Goal: Information Seeking & Learning: Learn about a topic

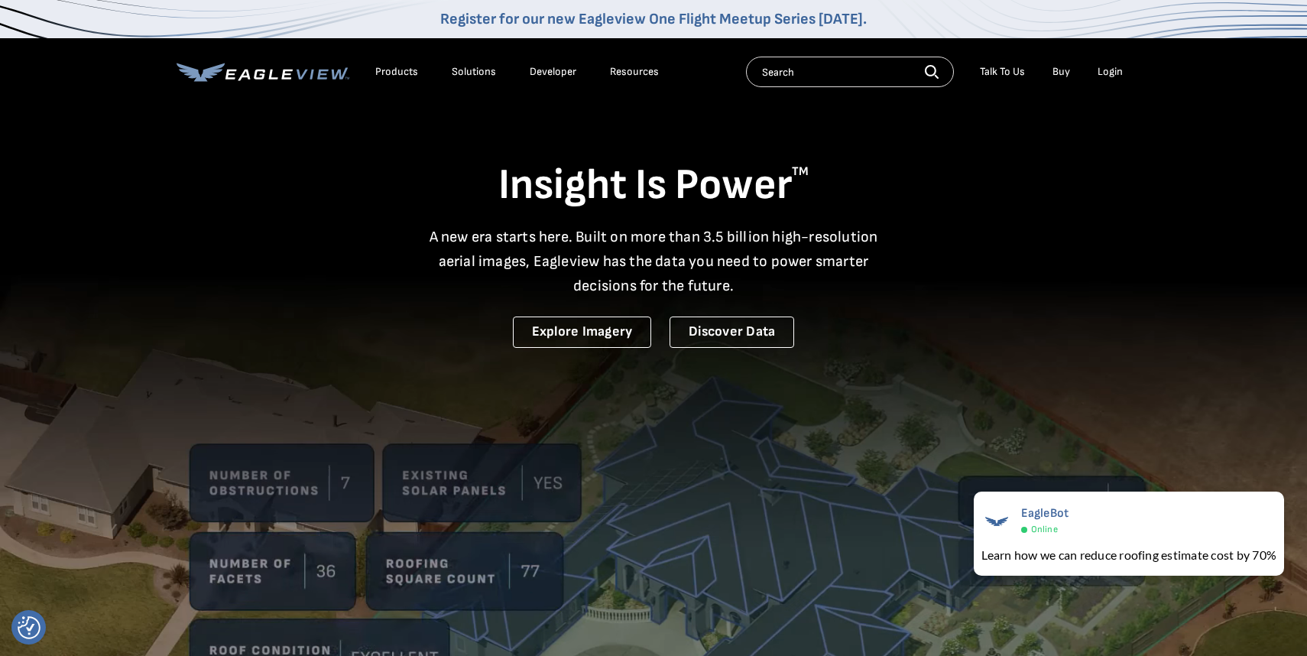
click at [848, 83] on input "text" at bounding box center [850, 72] width 208 height 31
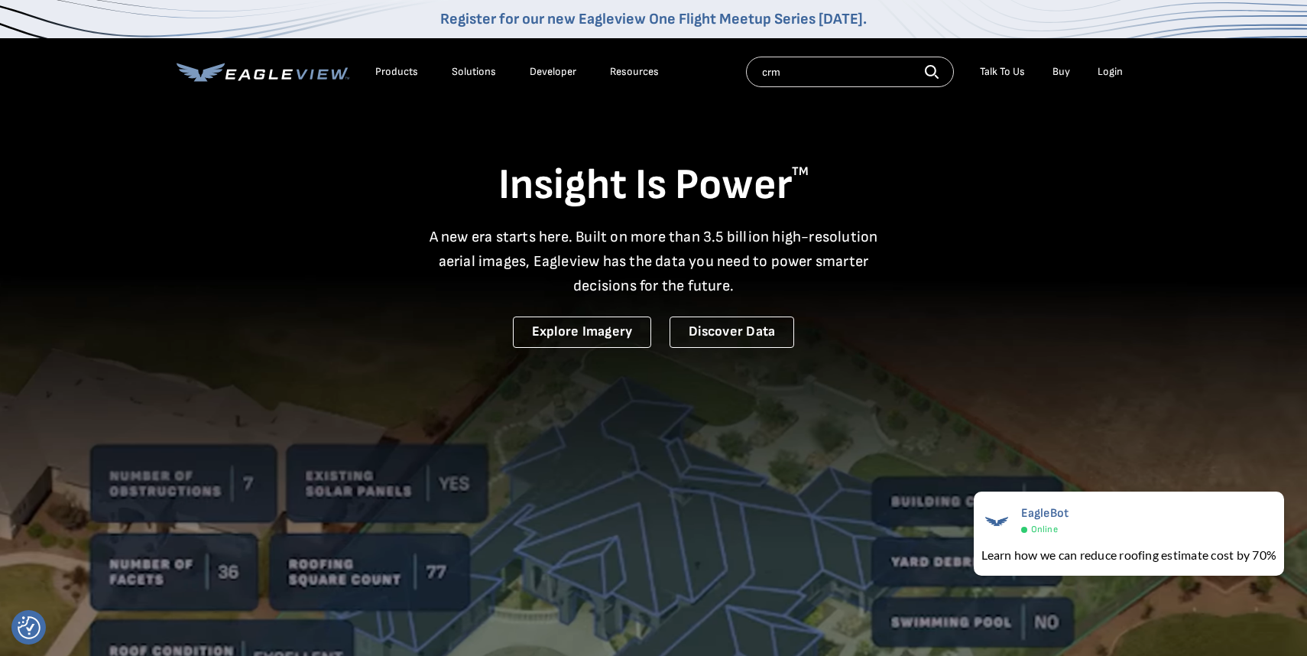
type input "crm"
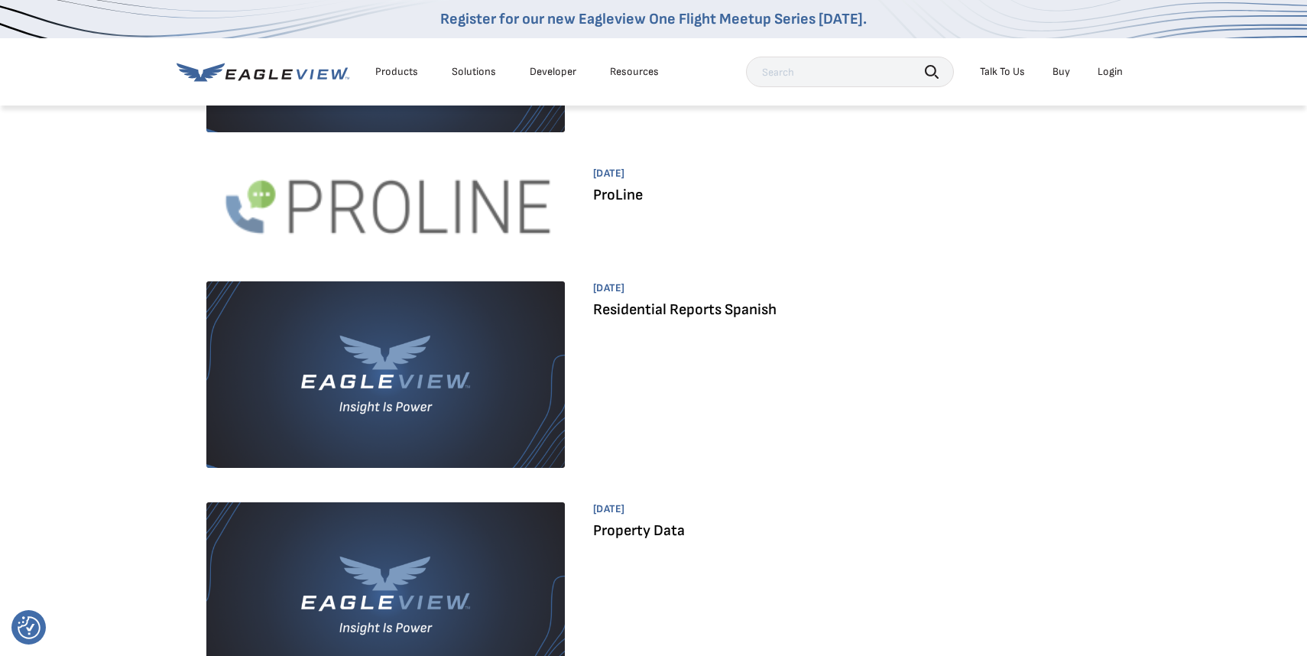
scroll to position [1164, 0]
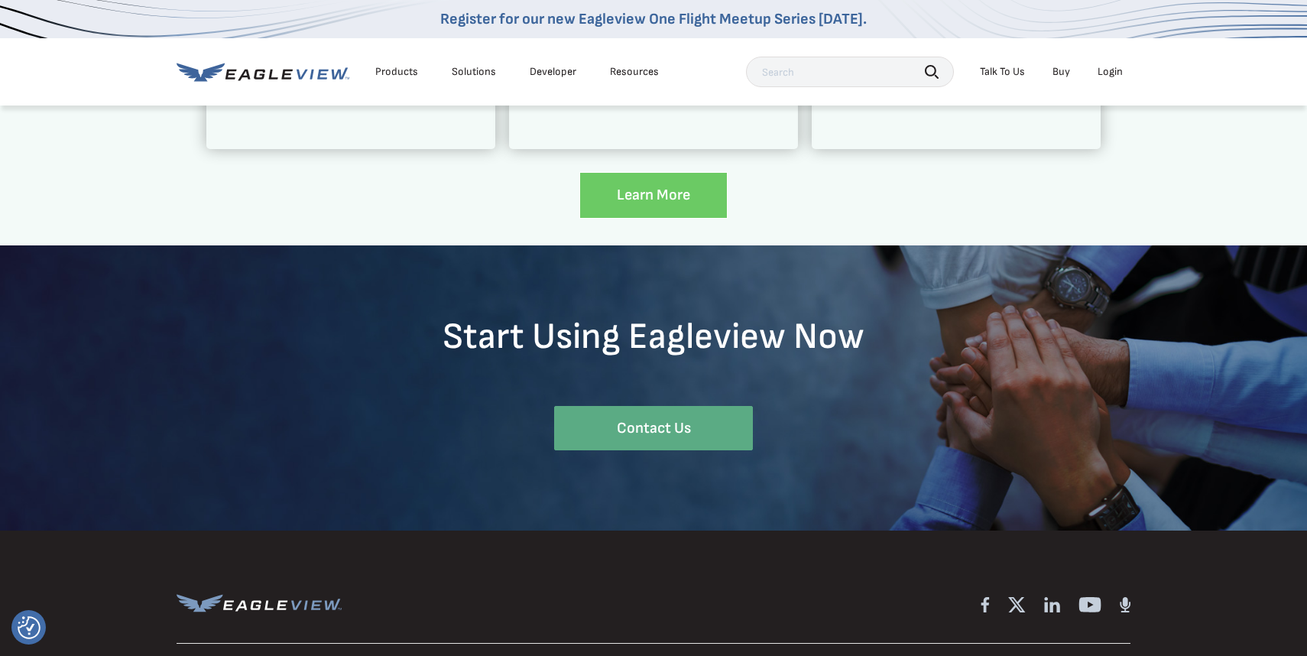
scroll to position [2383, 0]
